Goal: Entertainment & Leisure: Consume media (video, audio)

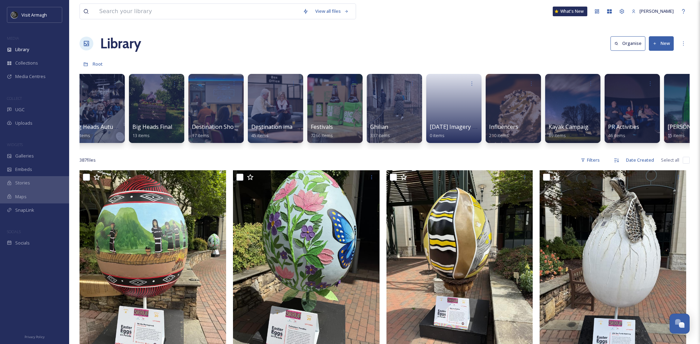
scroll to position [0, 265]
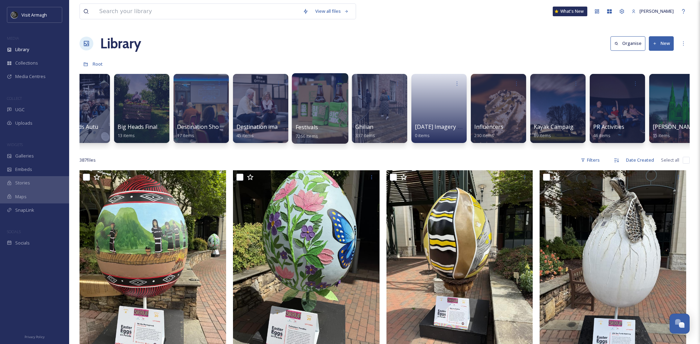
click at [315, 108] on div at bounding box center [320, 108] width 56 height 71
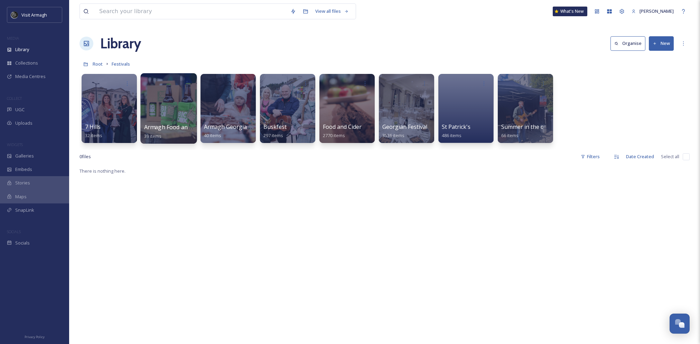
click at [151, 107] on div at bounding box center [168, 108] width 56 height 71
click at [359, 114] on div at bounding box center [347, 108] width 56 height 71
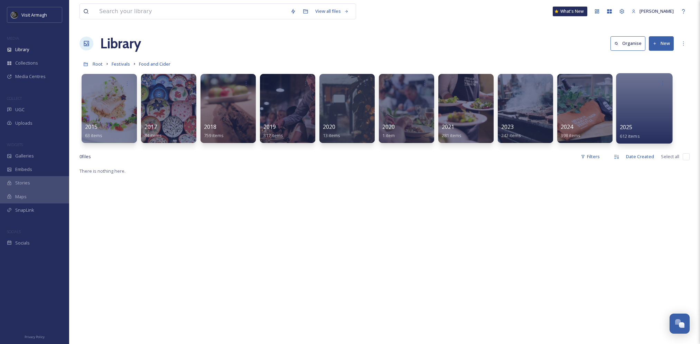
click at [653, 104] on div at bounding box center [644, 108] width 56 height 71
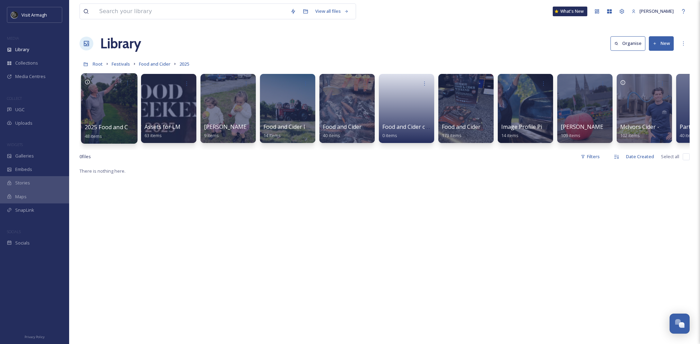
click at [107, 95] on div at bounding box center [109, 108] width 56 height 71
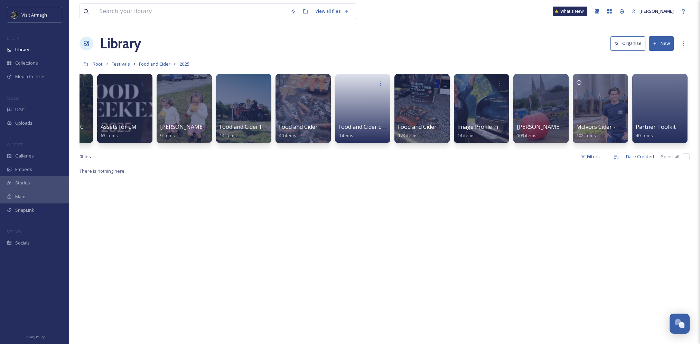
drag, startPoint x: 270, startPoint y: 149, endPoint x: 306, endPoint y: 149, distance: 35.6
click at [306, 149] on div "A variety of imagery and posts for social media relating to the Armagh Food and…" at bounding box center [385, 111] width 610 height 80
click at [303, 107] on div at bounding box center [303, 108] width 56 height 71
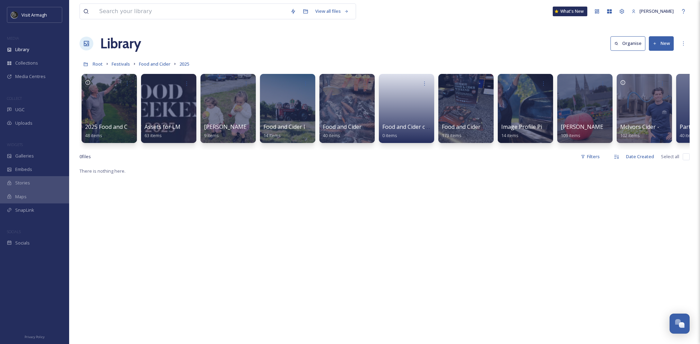
scroll to position [0, 44]
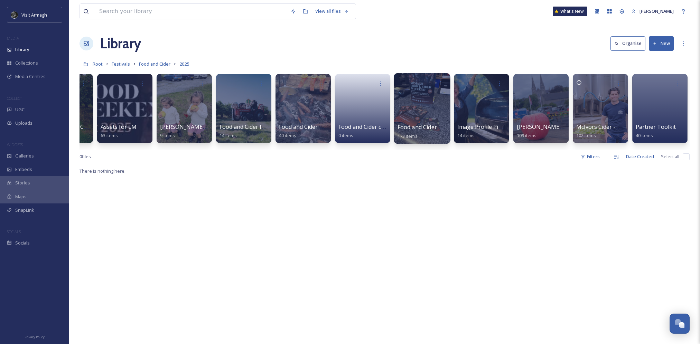
click at [416, 86] on div at bounding box center [422, 83] width 49 height 13
click at [432, 135] on div "Food and Cider own internal content uploads 2025 173 items" at bounding box center [422, 131] width 49 height 17
click at [422, 96] on div at bounding box center [422, 108] width 56 height 71
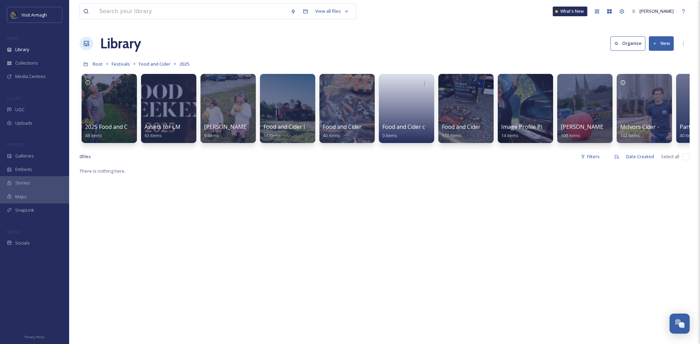
scroll to position [0, 44]
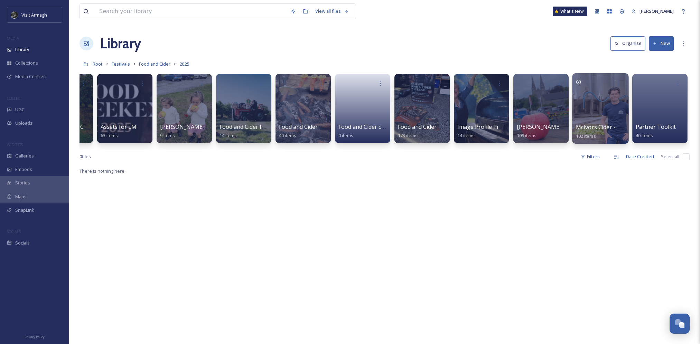
click at [607, 103] on div at bounding box center [600, 108] width 56 height 71
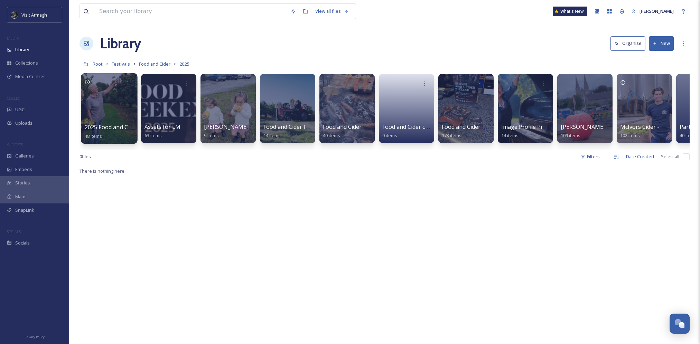
click at [103, 107] on div at bounding box center [109, 108] width 56 height 71
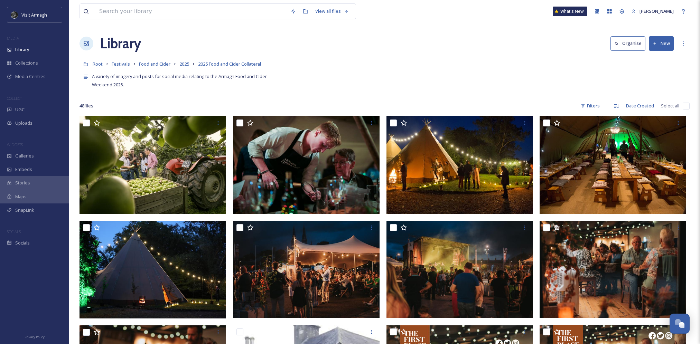
click at [181, 63] on span "2025" at bounding box center [185, 64] width 10 height 6
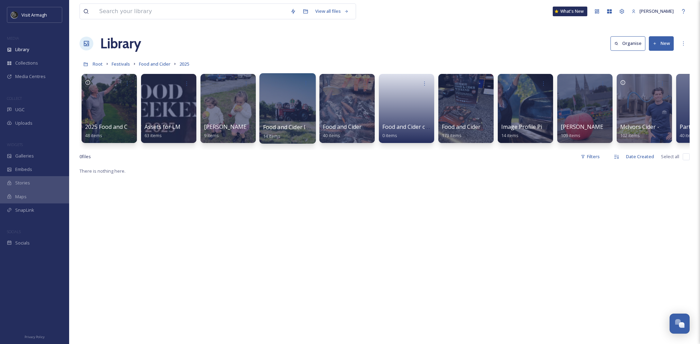
click at [294, 105] on div at bounding box center [287, 108] width 56 height 71
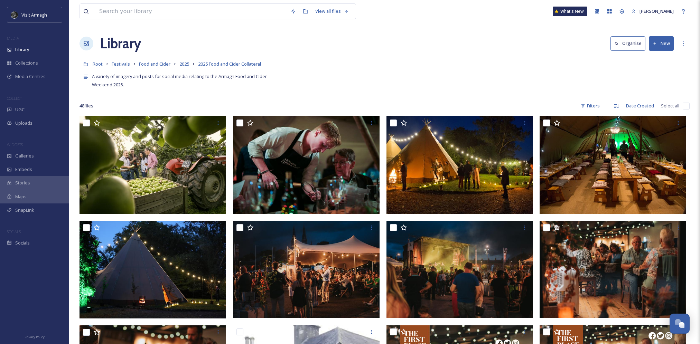
click at [153, 62] on span "Food and Cider" at bounding box center [154, 64] width 31 height 6
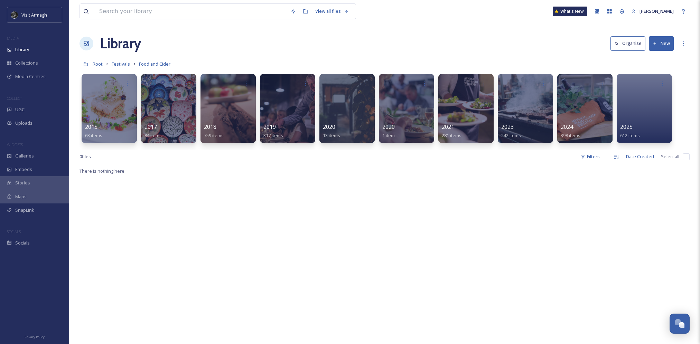
click at [120, 64] on span "Festivals" at bounding box center [121, 64] width 18 height 6
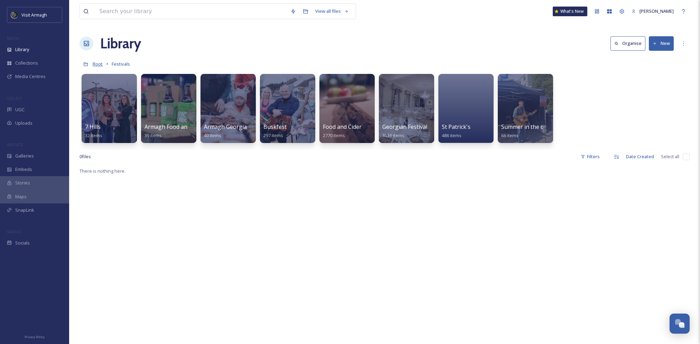
click at [99, 64] on span "Root" at bounding box center [98, 64] width 10 height 6
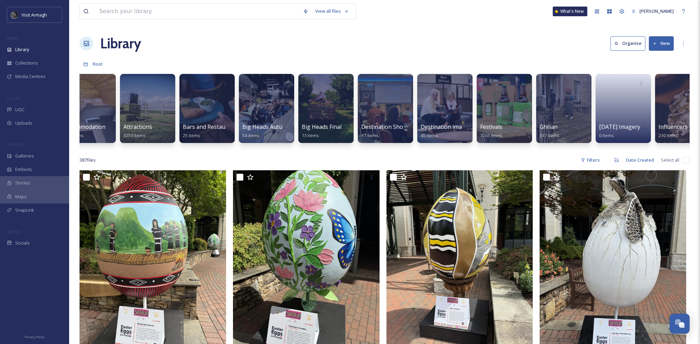
scroll to position [0, 71]
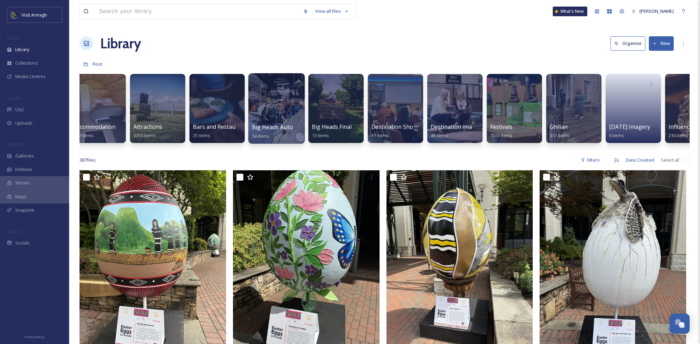
click at [277, 102] on div at bounding box center [276, 108] width 56 height 71
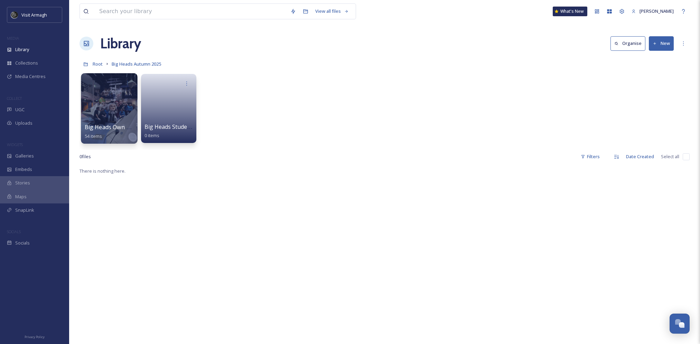
click at [117, 104] on div at bounding box center [109, 108] width 56 height 71
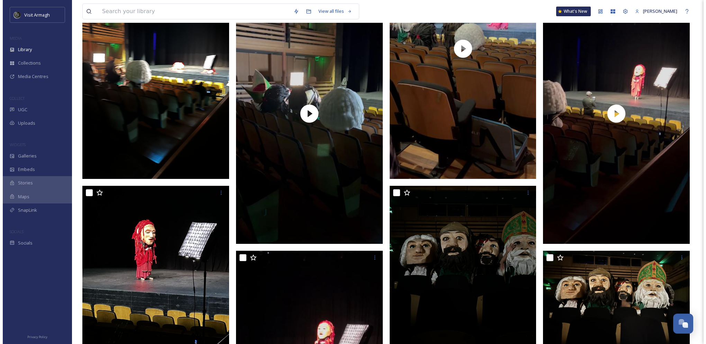
scroll to position [1418, 0]
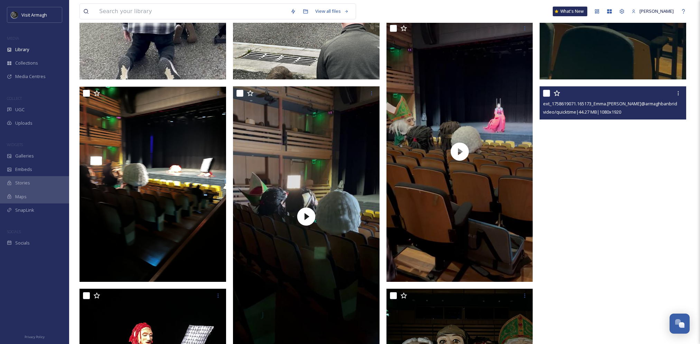
click at [620, 228] on video "ext_1758619071.165173_Emma.mcquaid@armaghbanbridgecraigavon.gov.uk-IMG_0387.mov" at bounding box center [613, 216] width 147 height 261
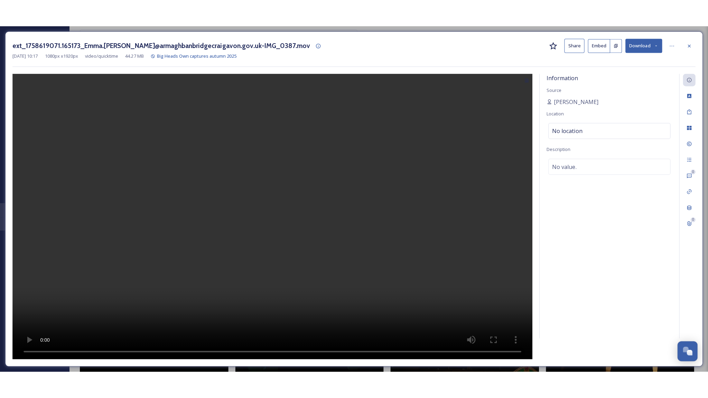
scroll to position [1423, 0]
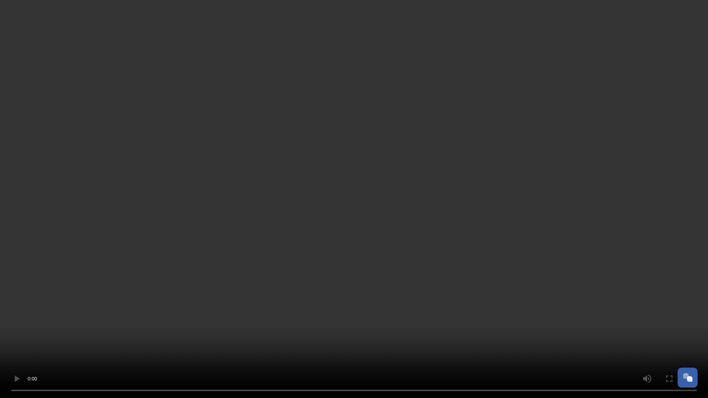
drag, startPoint x: 374, startPoint y: 236, endPoint x: 375, endPoint y: 239, distance: 3.7
click at [374, 236] on video at bounding box center [354, 199] width 708 height 398
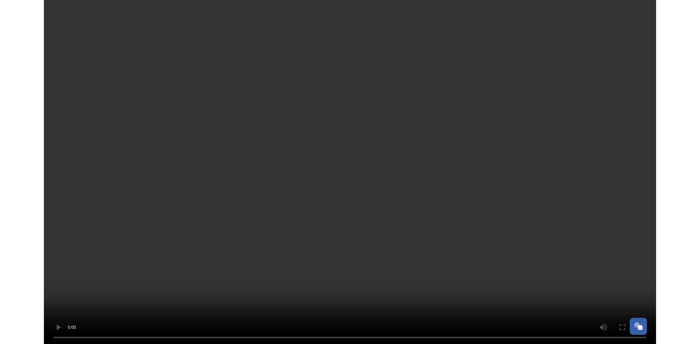
scroll to position [1418, 0]
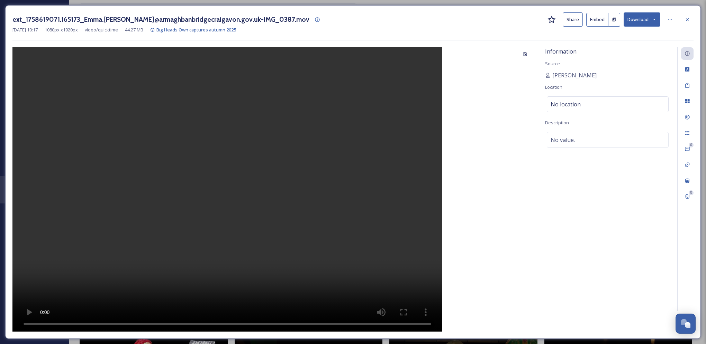
click at [689, 18] on icon at bounding box center [687, 20] width 6 height 6
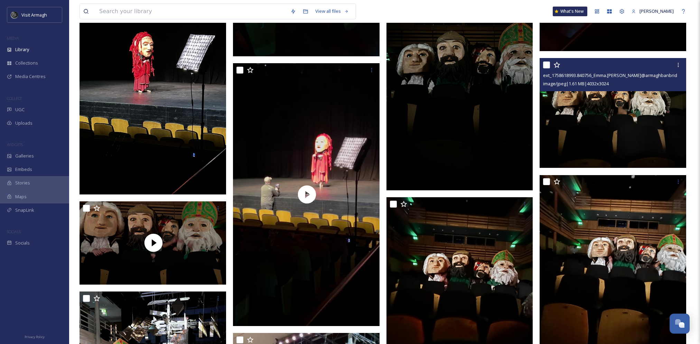
scroll to position [1833, 0]
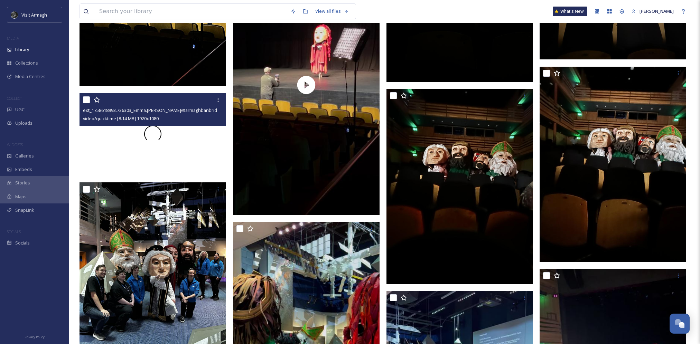
click at [180, 144] on div at bounding box center [153, 134] width 147 height 83
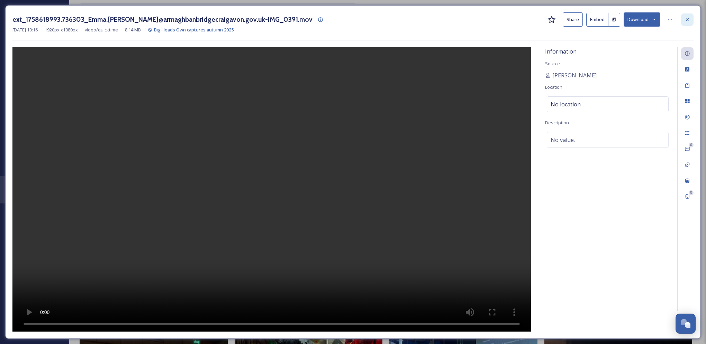
click at [685, 18] on icon at bounding box center [687, 20] width 6 height 6
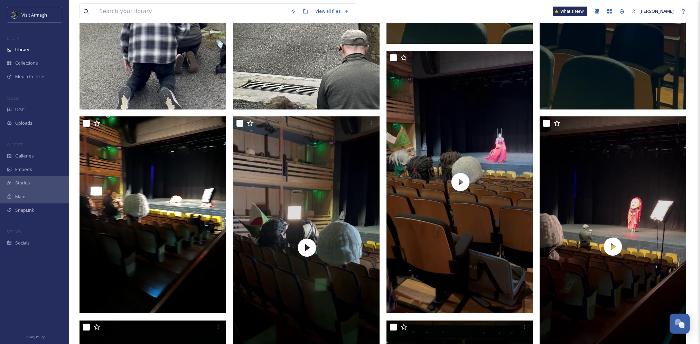
scroll to position [1389, 0]
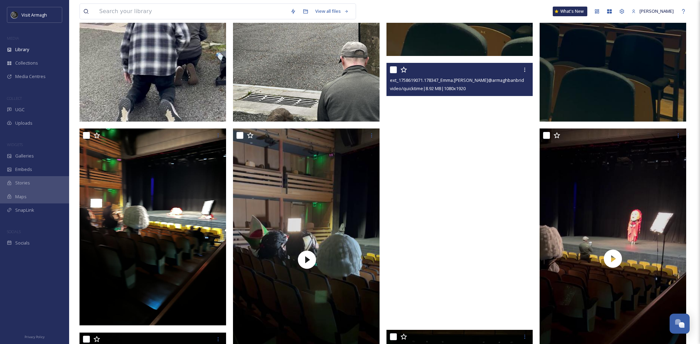
click at [464, 220] on video "ext_1758619071.178347_Emma.mcquaid@armaghbanbridgecraigavon.gov.uk-IMG_0383.mov" at bounding box center [460, 193] width 147 height 261
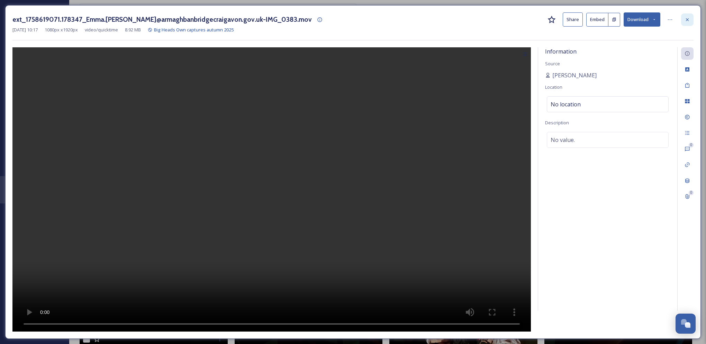
click at [688, 23] on div at bounding box center [687, 19] width 12 height 12
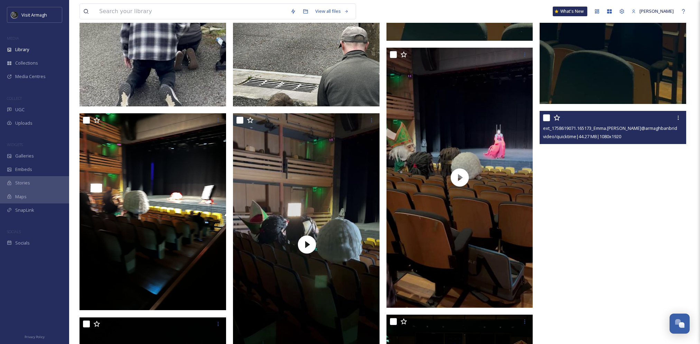
scroll to position [1458, 0]
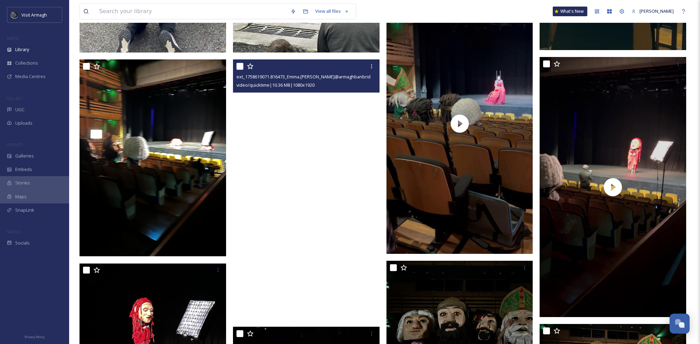
click at [305, 210] on video "ext_1758619071.816473_Emma.mcquaid@armaghbanbridgecraigavon.gov.uk-IMG_0385.mov" at bounding box center [306, 189] width 147 height 261
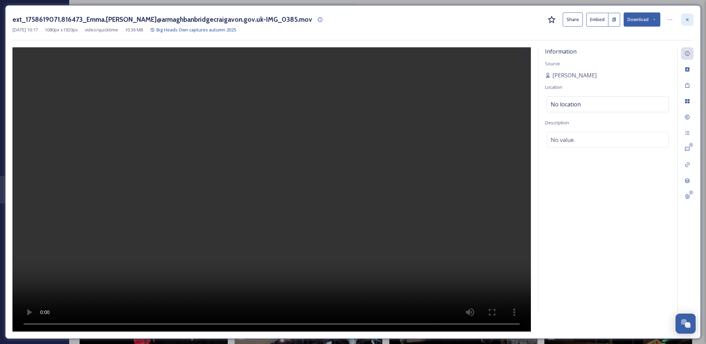
click at [684, 25] on div at bounding box center [687, 19] width 12 height 12
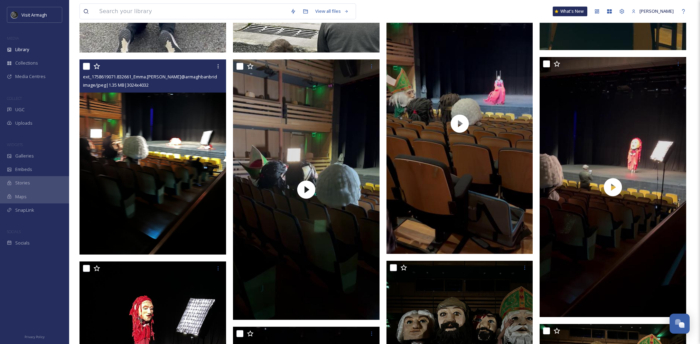
click at [154, 149] on img at bounding box center [153, 156] width 147 height 195
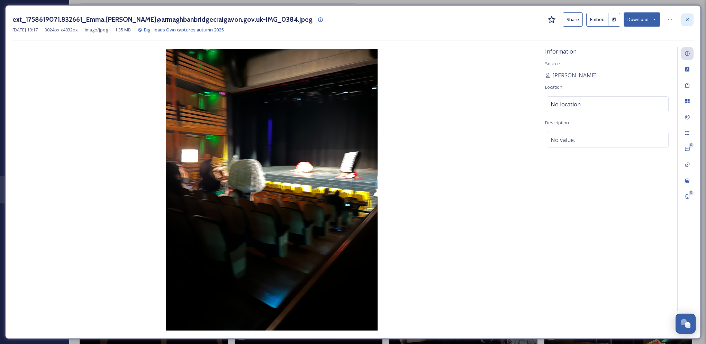
click at [682, 21] on div at bounding box center [687, 19] width 12 height 12
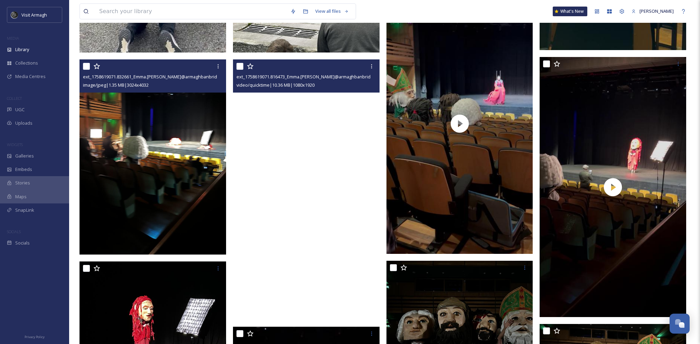
click at [309, 132] on video "ext_1758619071.816473_Emma.mcquaid@armaghbanbridgecraigavon.gov.uk-IMG_0385.mov" at bounding box center [306, 189] width 147 height 261
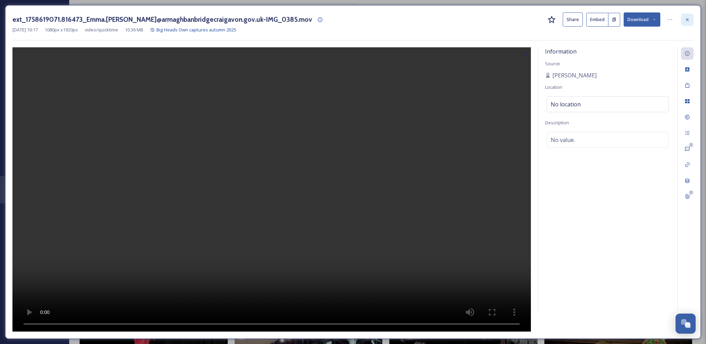
click at [686, 18] on icon at bounding box center [687, 20] width 6 height 6
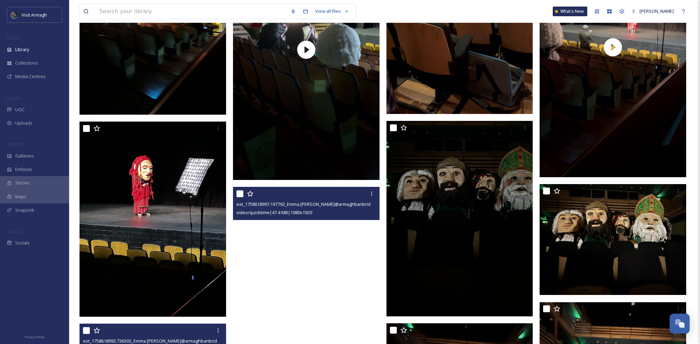
scroll to position [1391, 0]
